Goal: Find contact information: Find contact information

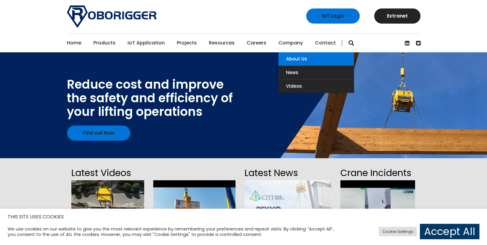
click at [288, 59] on link "About Us" at bounding box center [316, 58] width 76 height 13
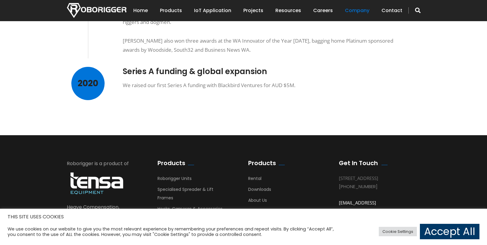
scroll to position [567, 0]
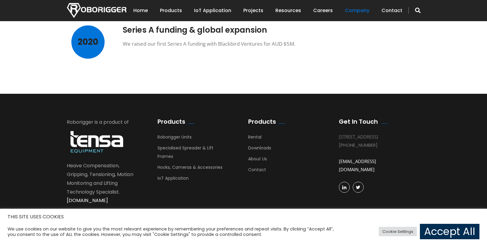
click at [434, 231] on link "Accept All" at bounding box center [448, 230] width 59 height 15
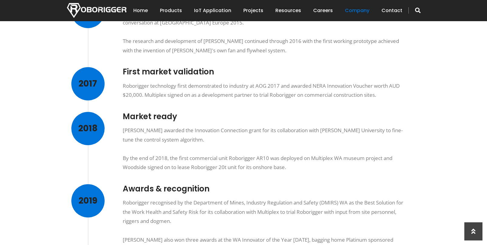
scroll to position [325, 0]
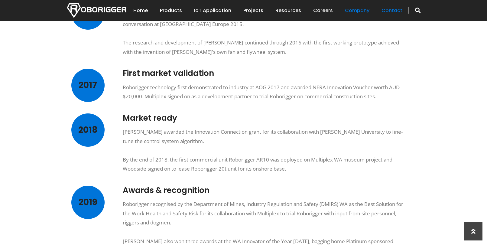
click at [396, 10] on link "Contact" at bounding box center [391, 10] width 21 height 19
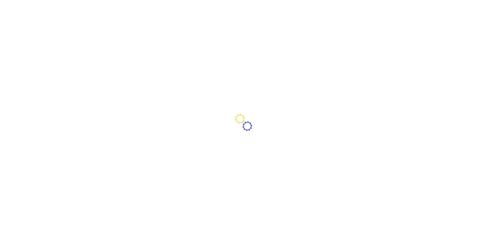
type input "[GEOGRAPHIC_DATA]"
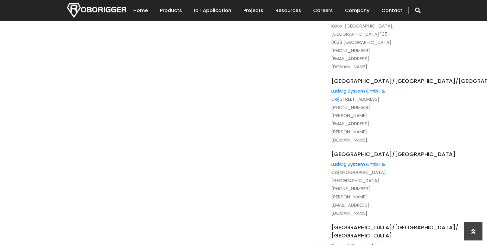
scroll to position [997, 0]
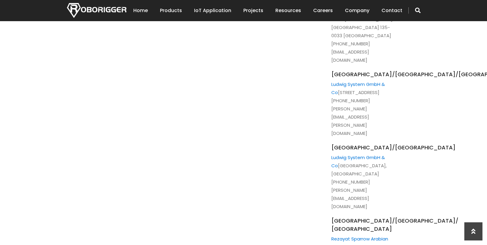
drag, startPoint x: 329, startPoint y: 56, endPoint x: 326, endPoint y: 59, distance: 3.8
click at [326, 59] on div "Head Office: [STREET_ADDRESS] Production Facility: [STREET_ADDRESS] email: [EMA…" at bounding box center [349, 28] width 97 height 1388
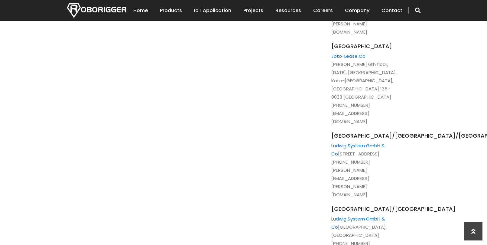
scroll to position [966, 0]
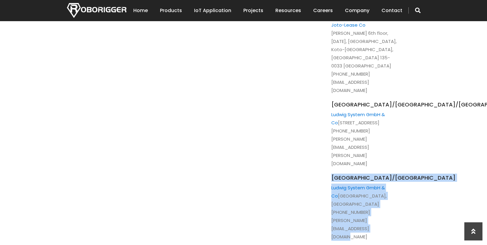
drag, startPoint x: 329, startPoint y: 39, endPoint x: 417, endPoint y: 71, distance: 93.9
click at [397, 71] on div "Head Office: [STREET_ADDRESS] Production Facility: [STREET_ADDRESS] email: [EMA…" at bounding box center [349, 58] width 97 height 1388
copy li "Netherlands/[GEOGRAPHIC_DATA] [PERSON_NAME] System GmbH & [GEOGRAPHIC_DATA], [G…"
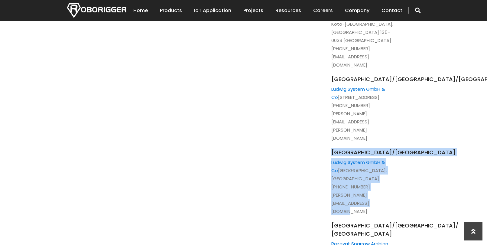
scroll to position [1027, 0]
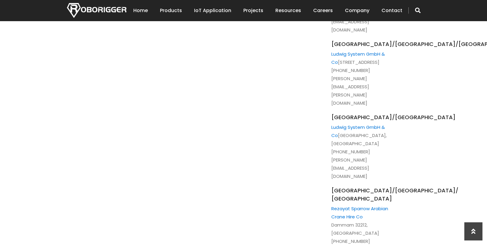
drag, startPoint x: 332, startPoint y: 141, endPoint x: 428, endPoint y: 182, distance: 104.8
copy li "[GEOGRAPHIC_DATA] [GEOGRAPHIC_DATA] Cranes [STREET_ADDRESS] [PHONE_NUMBER] [EMA…"
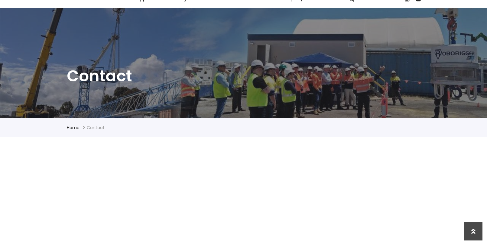
scroll to position [0, 0]
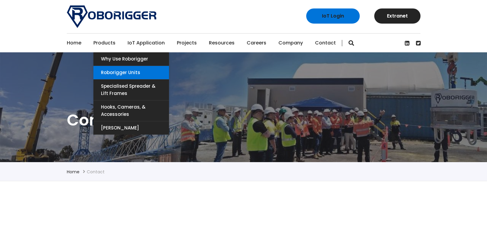
click at [112, 73] on link "Roborigger Units" at bounding box center [131, 72] width 76 height 13
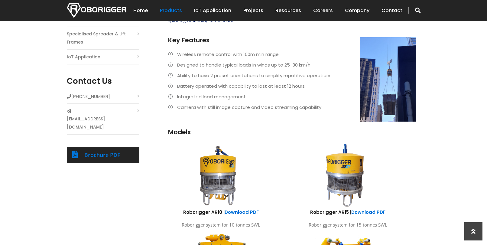
scroll to position [181, 0]
